Goal: Task Accomplishment & Management: Manage account settings

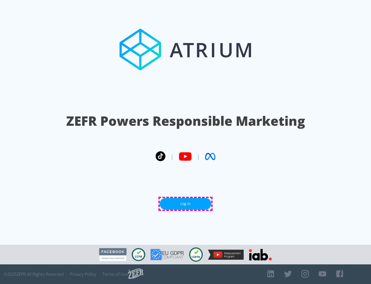
click at [186, 203] on link "Log In" at bounding box center [186, 204] width 52 height 12
